Goal: Information Seeking & Learning: Learn about a topic

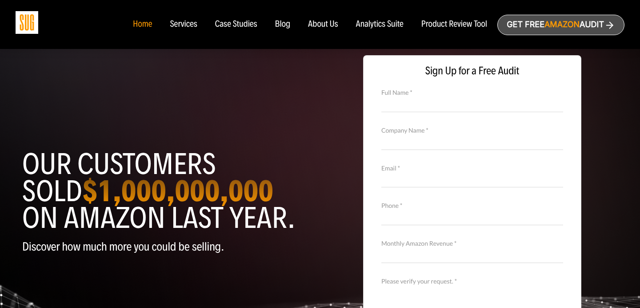
click at [278, 26] on div "Blog" at bounding box center [283, 25] width 16 height 10
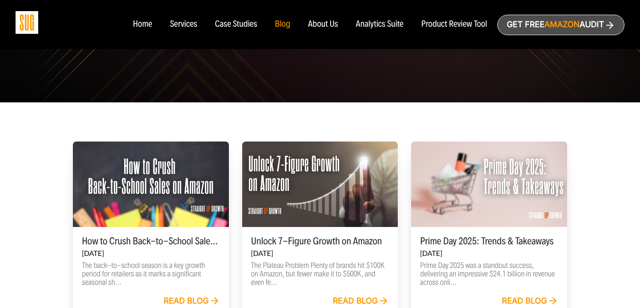
scroll to position [196, 0]
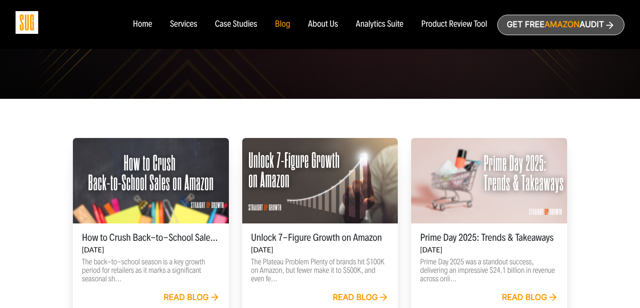
click at [165, 224] on div "How to Crush Back-to-School Sales on Amazon Aug 08, 2025 The back-to-school sea…" at bounding box center [151, 257] width 156 height 68
click at [185, 293] on link "Read blog" at bounding box center [192, 298] width 56 height 10
